Goal: Task Accomplishment & Management: Complete application form

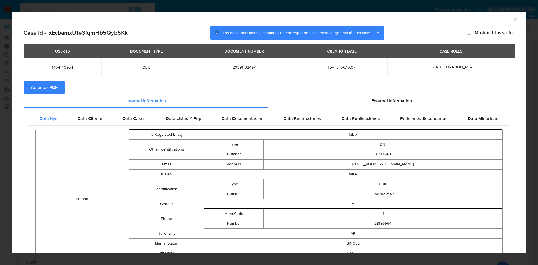
select select "10"
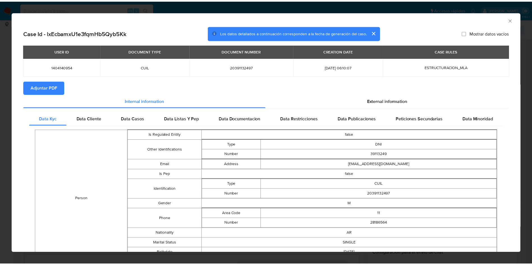
scroll to position [288, 0]
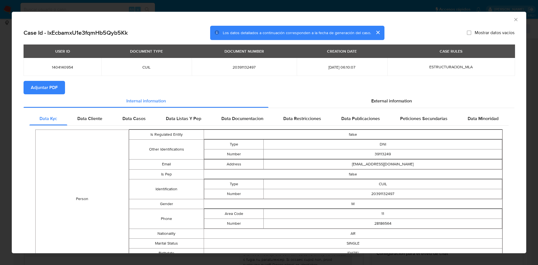
drag, startPoint x: 509, startPoint y: 20, endPoint x: 498, endPoint y: 18, distance: 10.5
click at [513, 20] on icon "Cerrar ventana" at bounding box center [516, 20] width 6 height 6
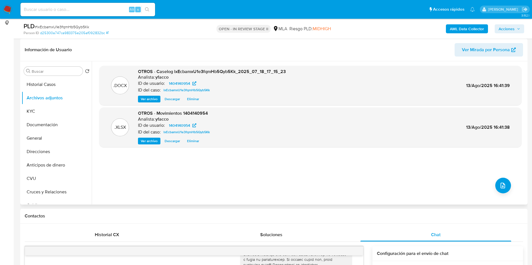
click at [141, 173] on div ".DOCX OTROS - Caselog lxEcbamxU1e3fqmHb5Qyb5Kk_2025_07_18_17_15_23 Analista: yf…" at bounding box center [310, 133] width 422 height 135
click at [42, 129] on button "Documentación" at bounding box center [55, 124] width 66 height 13
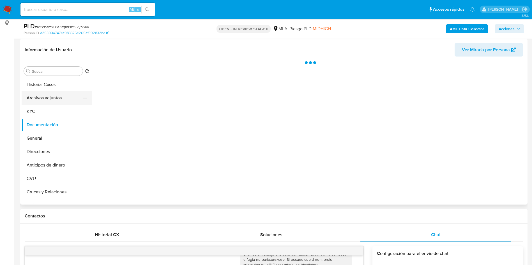
click at [41, 95] on button "Archivos adjuntos" at bounding box center [55, 97] width 66 height 13
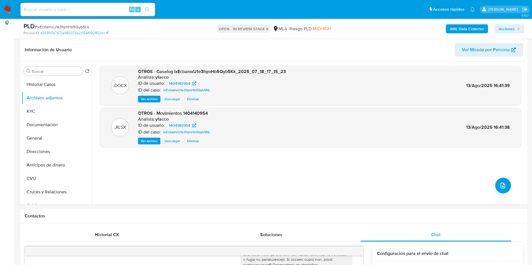
click at [452, 29] on b "AML Data Collector" at bounding box center [467, 28] width 34 height 9
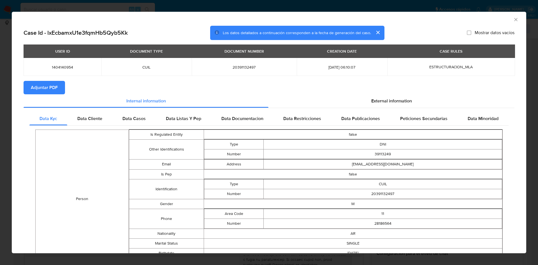
click at [49, 85] on span "Adjuntar PDF" at bounding box center [44, 88] width 27 height 12
click at [505, 19] on div "AML Data Collector" at bounding box center [265, 19] width 498 height 6
click at [514, 19] on icon "Cerrar ventana" at bounding box center [515, 19] width 3 height 3
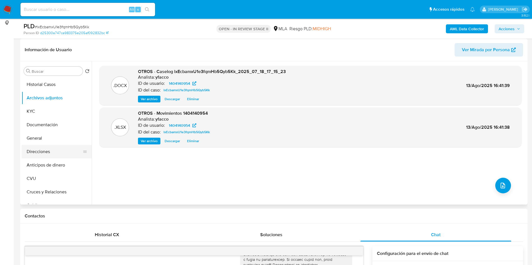
click at [51, 154] on button "Direcciones" at bounding box center [55, 151] width 66 height 13
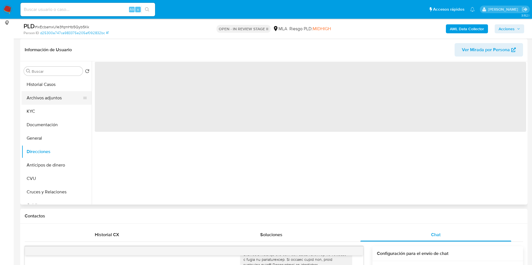
click at [46, 100] on button "Archivos adjuntos" at bounding box center [55, 97] width 66 height 13
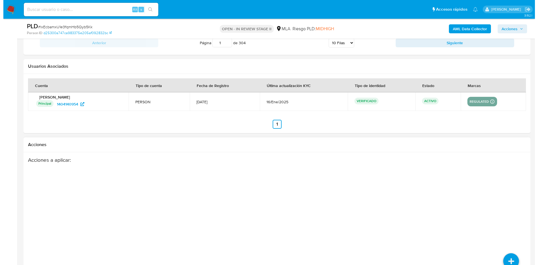
scroll to position [986, 0]
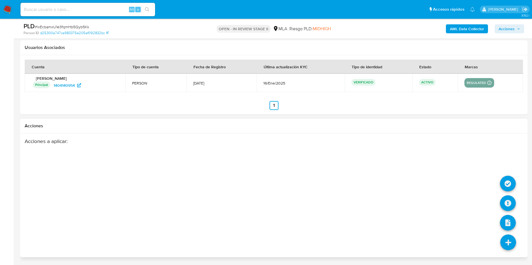
click at [510, 248] on icon at bounding box center [508, 243] width 16 height 16
click at [509, 203] on icon at bounding box center [508, 204] width 16 height 16
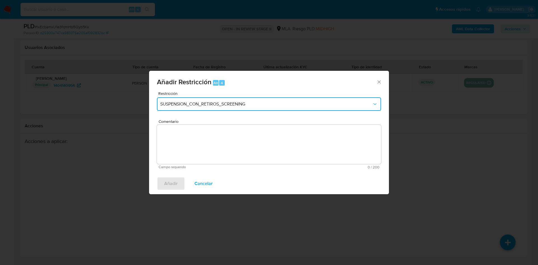
click at [215, 108] on button "SUSPENSION_CON_RETIROS_SCREENING" at bounding box center [269, 104] width 224 height 13
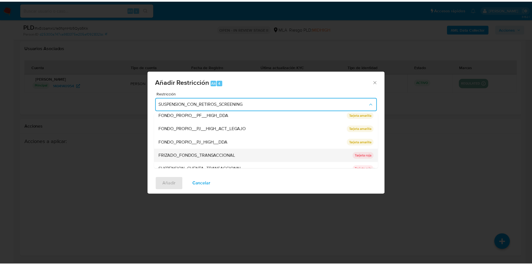
scroll to position [84, 0]
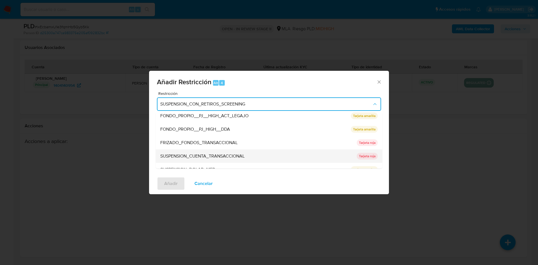
click at [246, 152] on div "SUSPENSION_CUENTA_TRANSACCIONAL" at bounding box center [256, 156] width 193 height 13
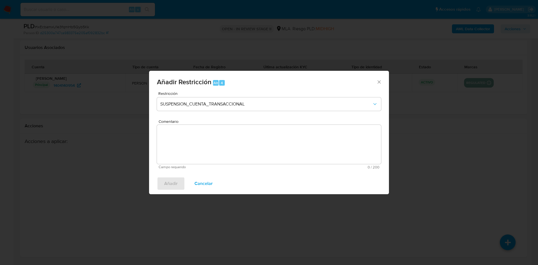
click at [243, 150] on textarea "Comentario" at bounding box center [269, 144] width 224 height 39
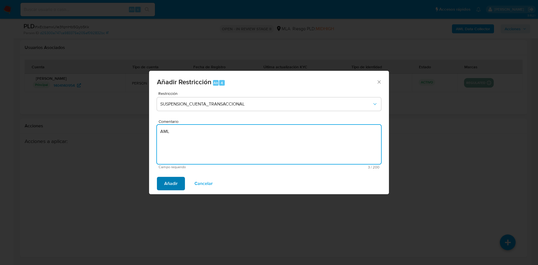
type textarea "AML"
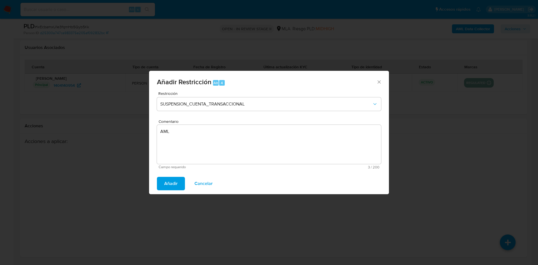
click at [164, 183] on button "Añadir" at bounding box center [171, 183] width 28 height 13
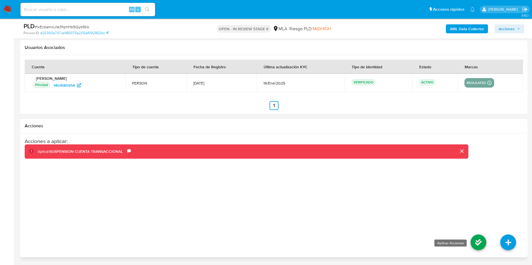
click at [478, 243] on icon at bounding box center [478, 243] width 16 height 16
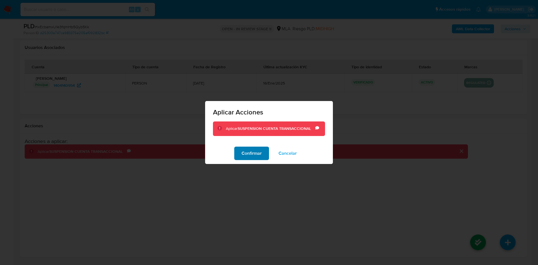
click at [250, 156] on span "Confirmar" at bounding box center [252, 153] width 20 height 12
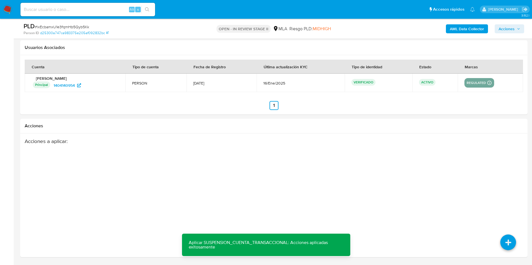
click at [514, 31] on span "Acciones" at bounding box center [509, 29] width 22 height 8
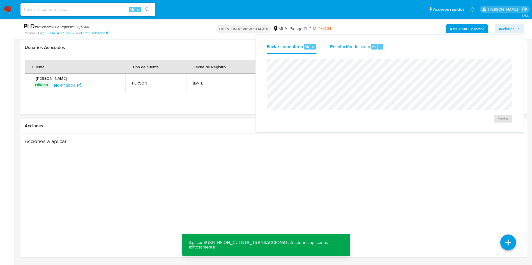
click at [372, 44] on span "Alt" at bounding box center [374, 46] width 4 height 5
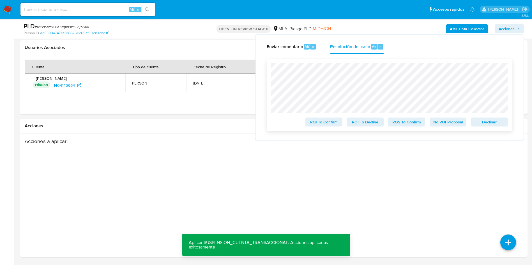
click at [400, 123] on span "ROS To Confirm" at bounding box center [406, 122] width 29 height 8
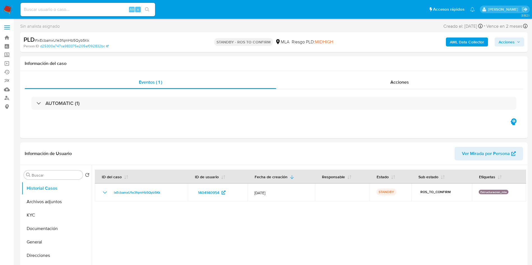
select select "10"
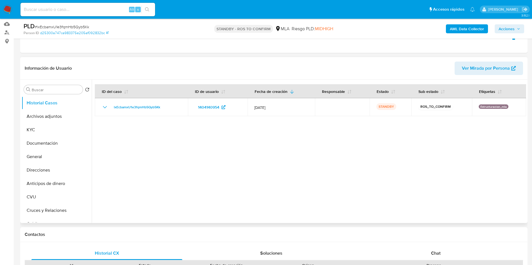
scroll to position [84, 0]
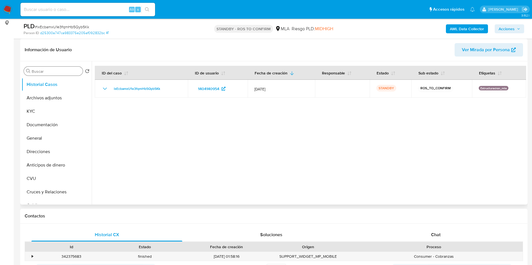
click at [59, 70] on input "Buscar" at bounding box center [56, 71] width 49 height 5
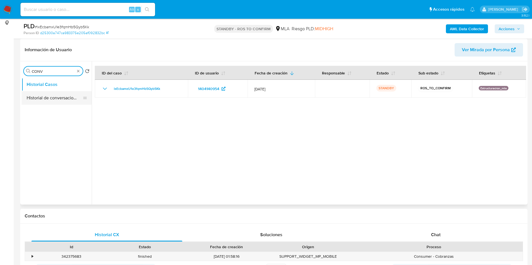
type input "CONV"
click at [57, 93] on button "Historial de conversaciones" at bounding box center [55, 97] width 66 height 13
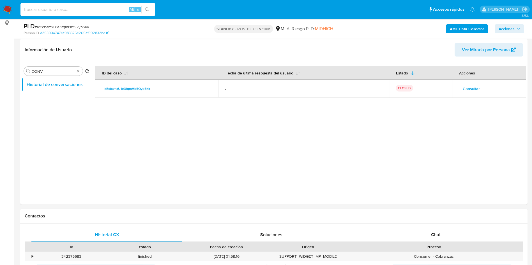
click at [80, 8] on input at bounding box center [87, 9] width 135 height 7
paste input "kBpIaxHB24jyfzVO7BXJpWGK"
type input "kBpIaxHB24jyfzVO7BXJpWGK"
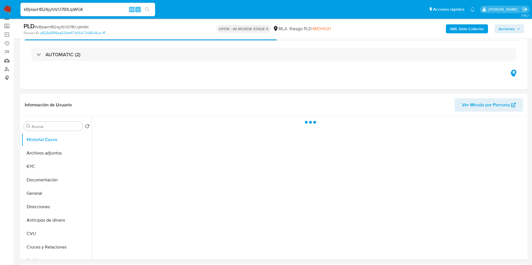
scroll to position [42, 0]
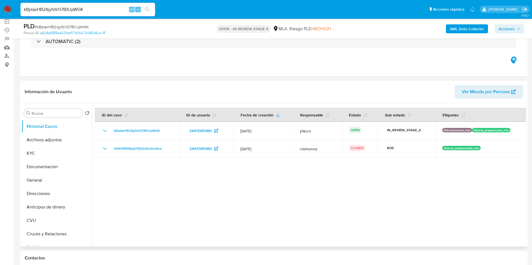
select select "10"
click at [46, 137] on button "Archivos adjuntos" at bounding box center [55, 139] width 66 height 13
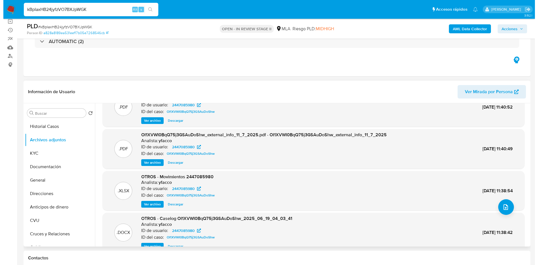
scroll to position [31, 0]
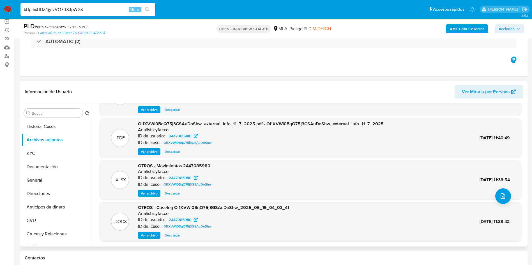
click at [149, 237] on span "Ver archivo" at bounding box center [149, 236] width 17 height 6
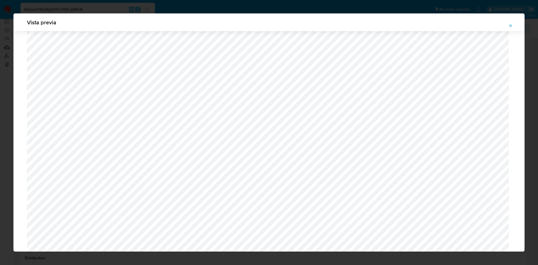
scroll to position [199, 0]
click at [511, 25] on icon "Attachment preview" at bounding box center [511, 26] width 4 height 4
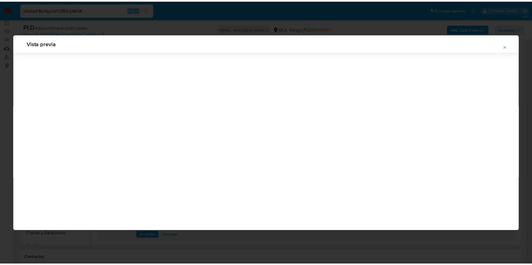
scroll to position [0, 0]
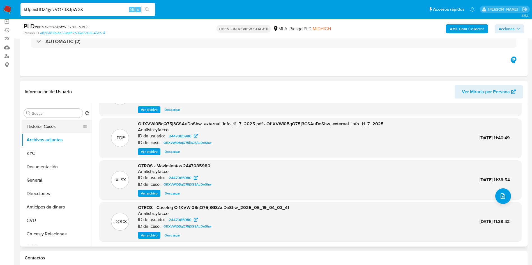
click at [42, 125] on button "Historial Casos" at bounding box center [55, 126] width 66 height 13
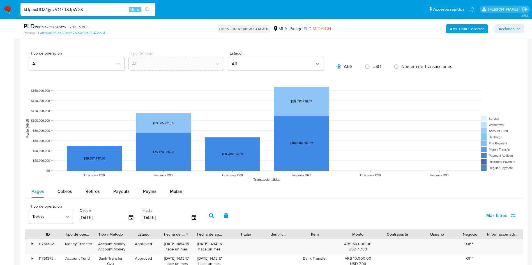
scroll to position [547, 0]
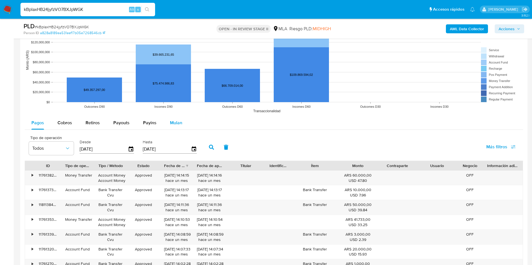
click at [176, 123] on span "Mulan" at bounding box center [176, 123] width 12 height 6
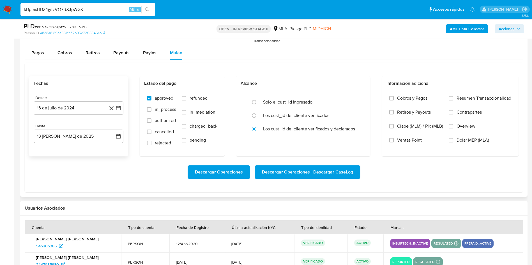
scroll to position [631, 0]
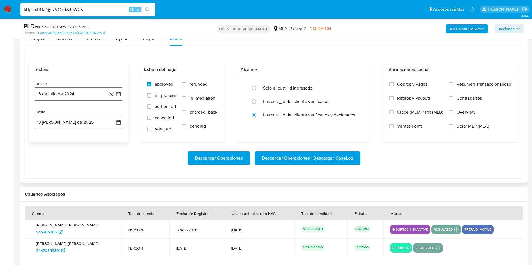
click at [79, 96] on button "13 de julio de 2024" at bounding box center [79, 93] width 90 height 13
click at [79, 112] on span "julio 2024" at bounding box center [75, 115] width 21 height 6
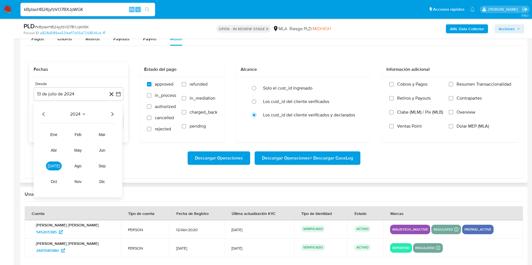
click at [114, 113] on icon "Año siguiente" at bounding box center [112, 114] width 7 height 7
click at [100, 151] on span "jun" at bounding box center [102, 150] width 6 height 4
click at [109, 135] on button "1" at bounding box center [112, 135] width 9 height 9
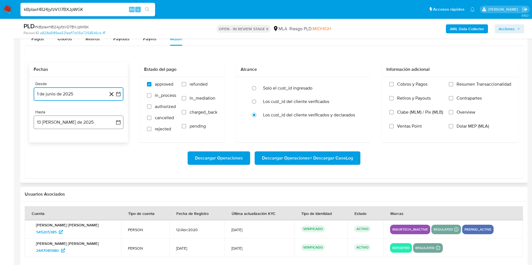
click at [87, 123] on button "13 de agosto de 2025" at bounding box center [79, 122] width 90 height 13
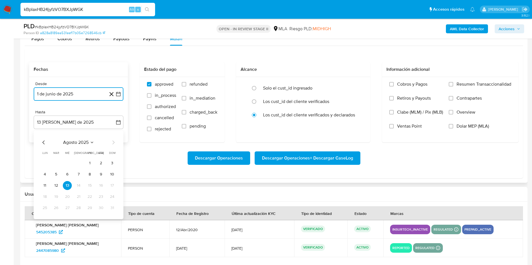
click at [45, 143] on icon "Mes anterior" at bounding box center [43, 142] width 7 height 7
click at [46, 218] on button "30" at bounding box center [44, 219] width 9 height 9
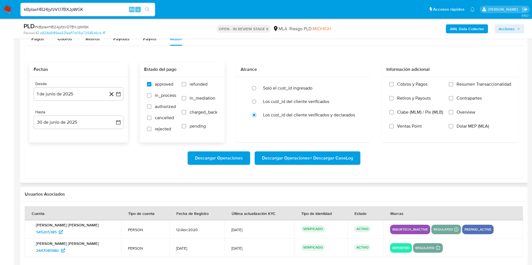
click at [192, 87] on span "refunded" at bounding box center [199, 85] width 18 height 6
click at [186, 87] on input "refunded" at bounding box center [184, 84] width 4 height 4
checkbox input "true"
click at [455, 127] on label "Dolar MEP (MLA)" at bounding box center [480, 131] width 63 height 14
click at [453, 127] on input "Dolar MEP (MLA)" at bounding box center [451, 126] width 4 height 4
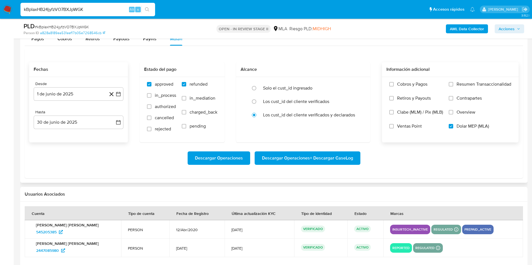
click at [299, 161] on span "Descargar Operaciones + Descargar CaseLog" at bounding box center [307, 158] width 91 height 12
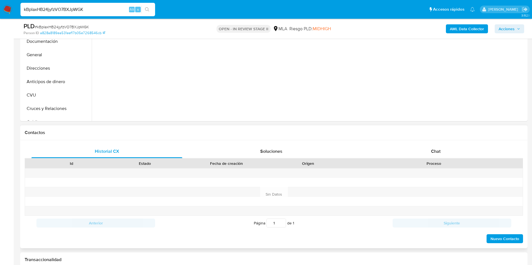
scroll to position [126, 0]
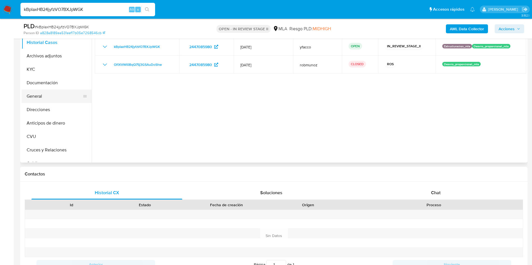
click at [54, 93] on button "General" at bounding box center [55, 96] width 66 height 13
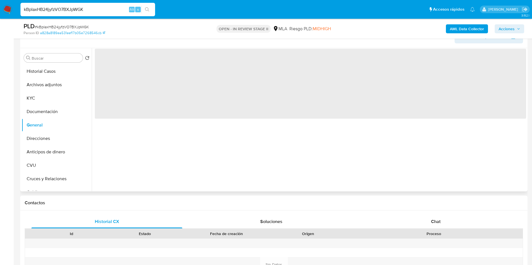
scroll to position [84, 0]
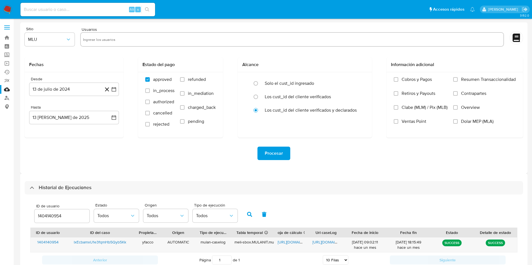
select select "10"
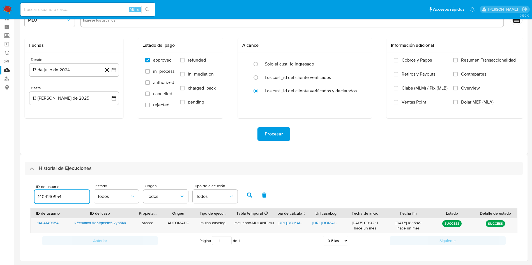
drag, startPoint x: 68, startPoint y: 196, endPoint x: 0, endPoint y: 171, distance: 72.1
click at [0, 174] on section "Bandeja Tablero Screening Búsqueda en Listas Watchlist Herramientas Operaciones…" at bounding box center [266, 123] width 532 height 285
type input "2447085980"
click at [250, 195] on icon "button" at bounding box center [249, 195] width 5 height 5
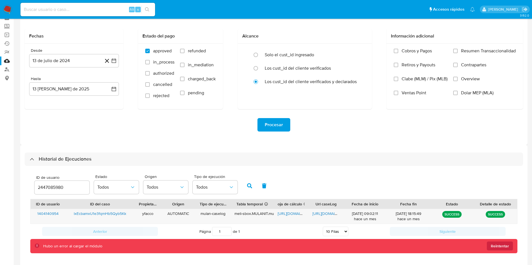
scroll to position [34, 0]
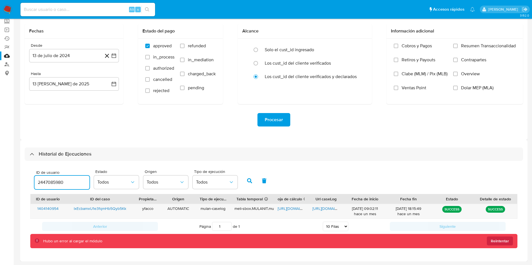
click at [72, 185] on input "2447085980" at bounding box center [61, 182] width 55 height 7
click at [248, 184] on button "button" at bounding box center [249, 180] width 15 height 13
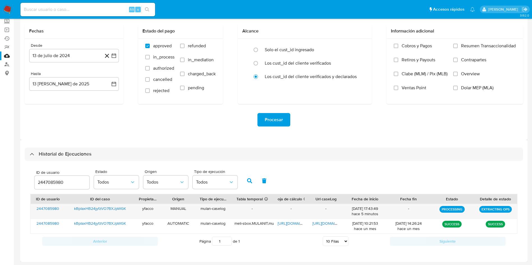
scroll to position [34, 0]
click at [65, 181] on input "2447085980" at bounding box center [61, 182] width 55 height 7
click at [249, 183] on button "button" at bounding box center [249, 180] width 15 height 13
click at [245, 183] on button "button" at bounding box center [249, 180] width 15 height 13
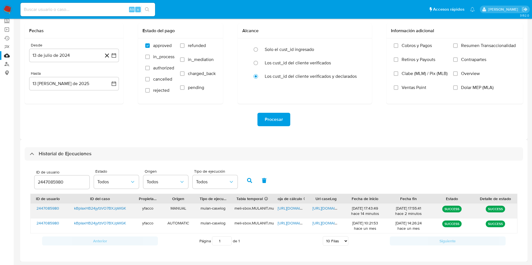
click at [292, 208] on span "https://docs.google.com/spreadsheets/d/1dXj5U8zBLaUG_48hKBoLzDDRpiqsOUUw3wpAfsl…" at bounding box center [297, 209] width 39 height 6
click at [324, 207] on span "https://docs.google.com/document/d/1JQS6MvDQ8BFLqW5wxFC-1y3BnG0qgZN7-8Vh9DOeZP4…" at bounding box center [331, 209] width 39 height 6
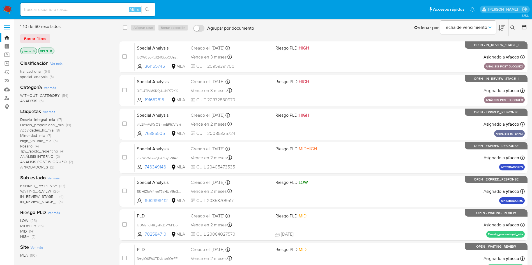
click at [98, 8] on input at bounding box center [87, 9] width 135 height 7
paste input "399127921"
type input "399127921"
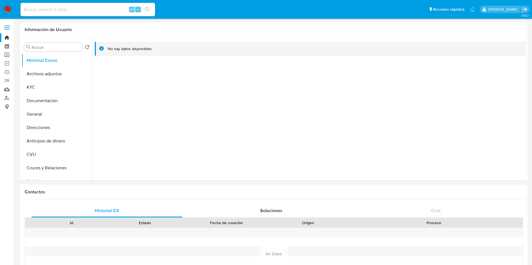
select select "10"
click at [43, 74] on button "Archivos adjuntos" at bounding box center [55, 73] width 66 height 13
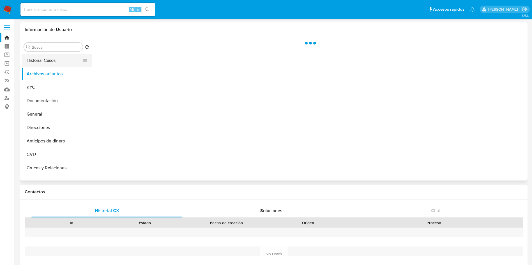
click at [46, 59] on button "Historial Casos" at bounding box center [55, 60] width 66 height 13
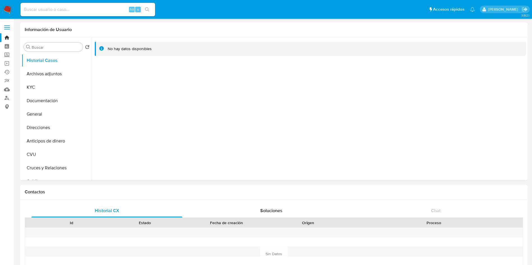
click at [101, 8] on input at bounding box center [87, 9] width 135 height 7
paste input "kBpIaxHB24jyfzVO7BXJpWGK"
type input "kBpIaxHB24jyfzVO7BXJpWGK"
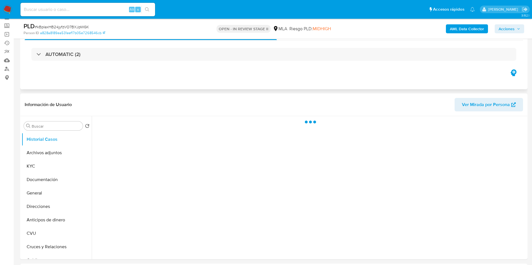
scroll to position [42, 0]
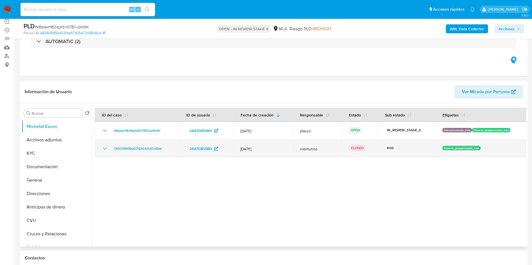
select select "10"
